Goal: Entertainment & Leisure: Consume media (video, audio)

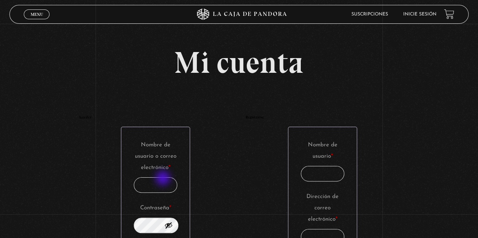
click at [163, 182] on input "Nombre de usuario o correo electrónico * Obligatorio" at bounding box center [156, 185] width 44 height 15
type input "[EMAIL_ADDRESS][DOMAIN_NAME]"
click at [173, 226] on button "Mostrar contraseña" at bounding box center [168, 225] width 8 height 8
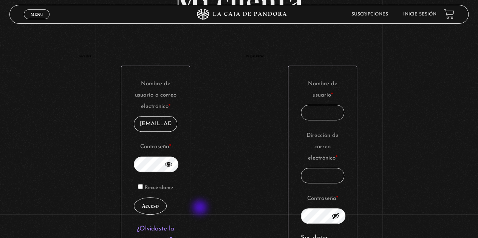
scroll to position [113, 0]
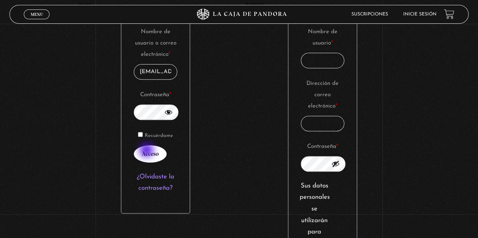
click at [147, 151] on button "Acceso" at bounding box center [150, 153] width 33 height 17
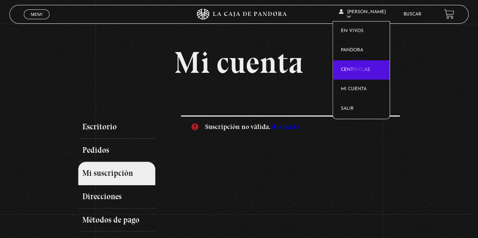
click at [361, 70] on link "Centinelas" at bounding box center [361, 70] width 57 height 20
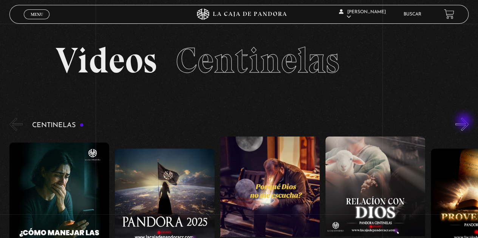
click at [465, 122] on button "»" at bounding box center [461, 124] width 13 height 13
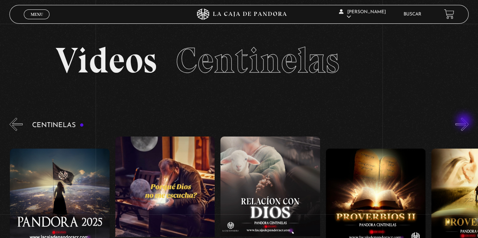
click at [465, 122] on button "»" at bounding box center [461, 124] width 13 height 13
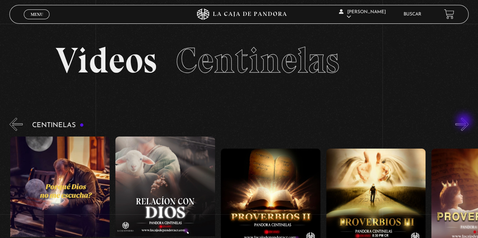
click at [465, 122] on button "»" at bounding box center [461, 124] width 13 height 13
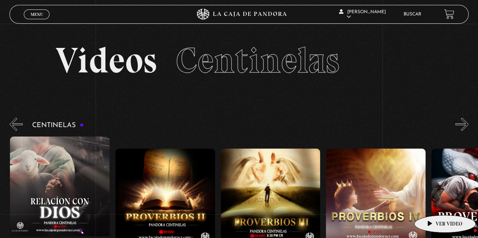
scroll to position [0, 316]
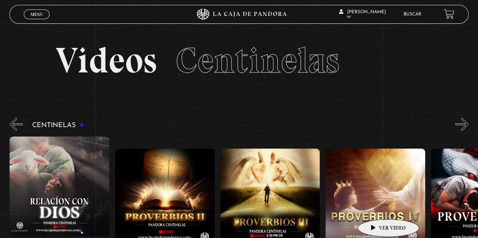
click at [376, 208] on figure at bounding box center [375, 217] width 100 height 136
